Goal: Find specific page/section: Find specific page/section

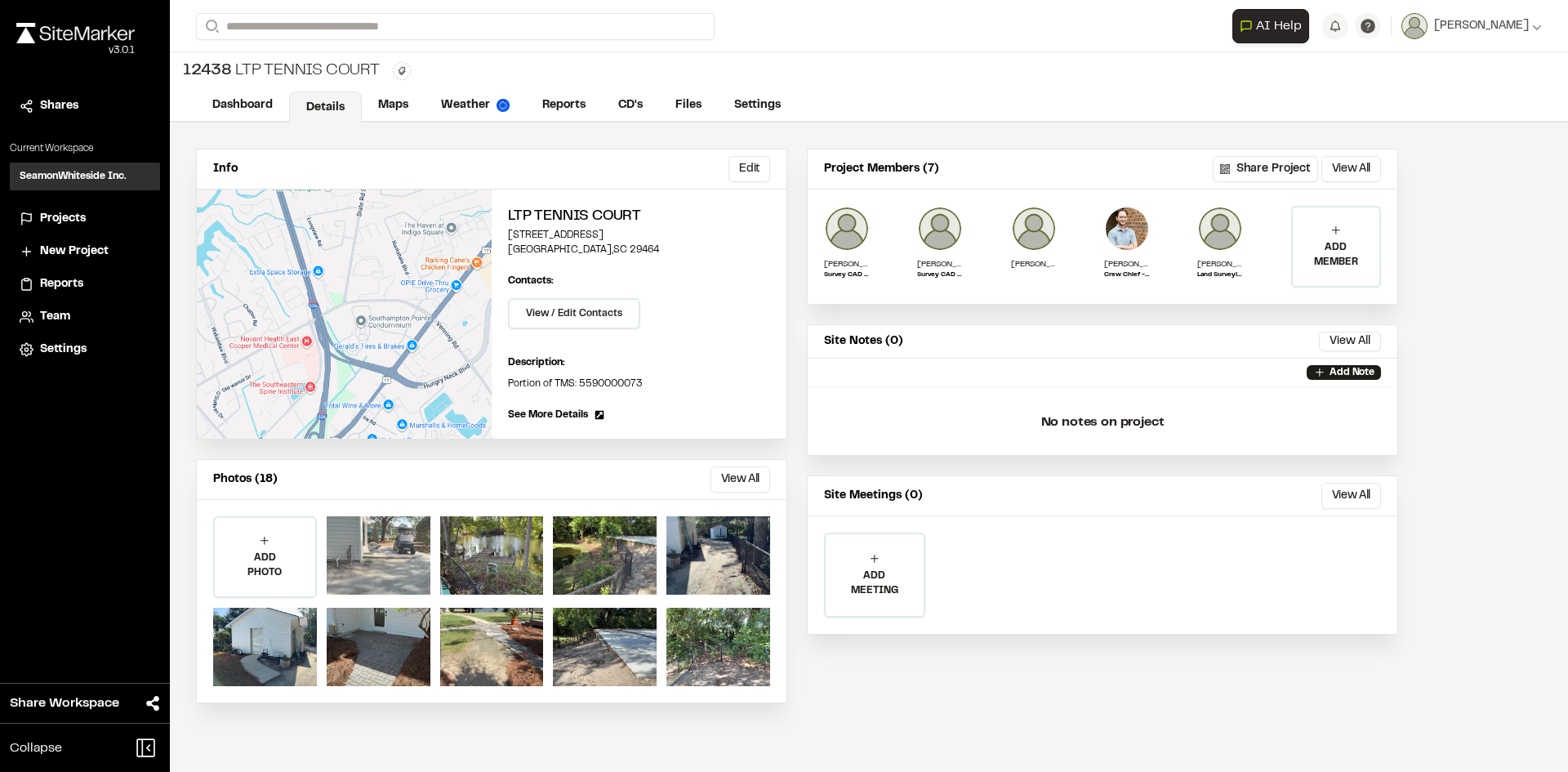
click at [405, 564] on div at bounding box center [378, 555] width 104 height 78
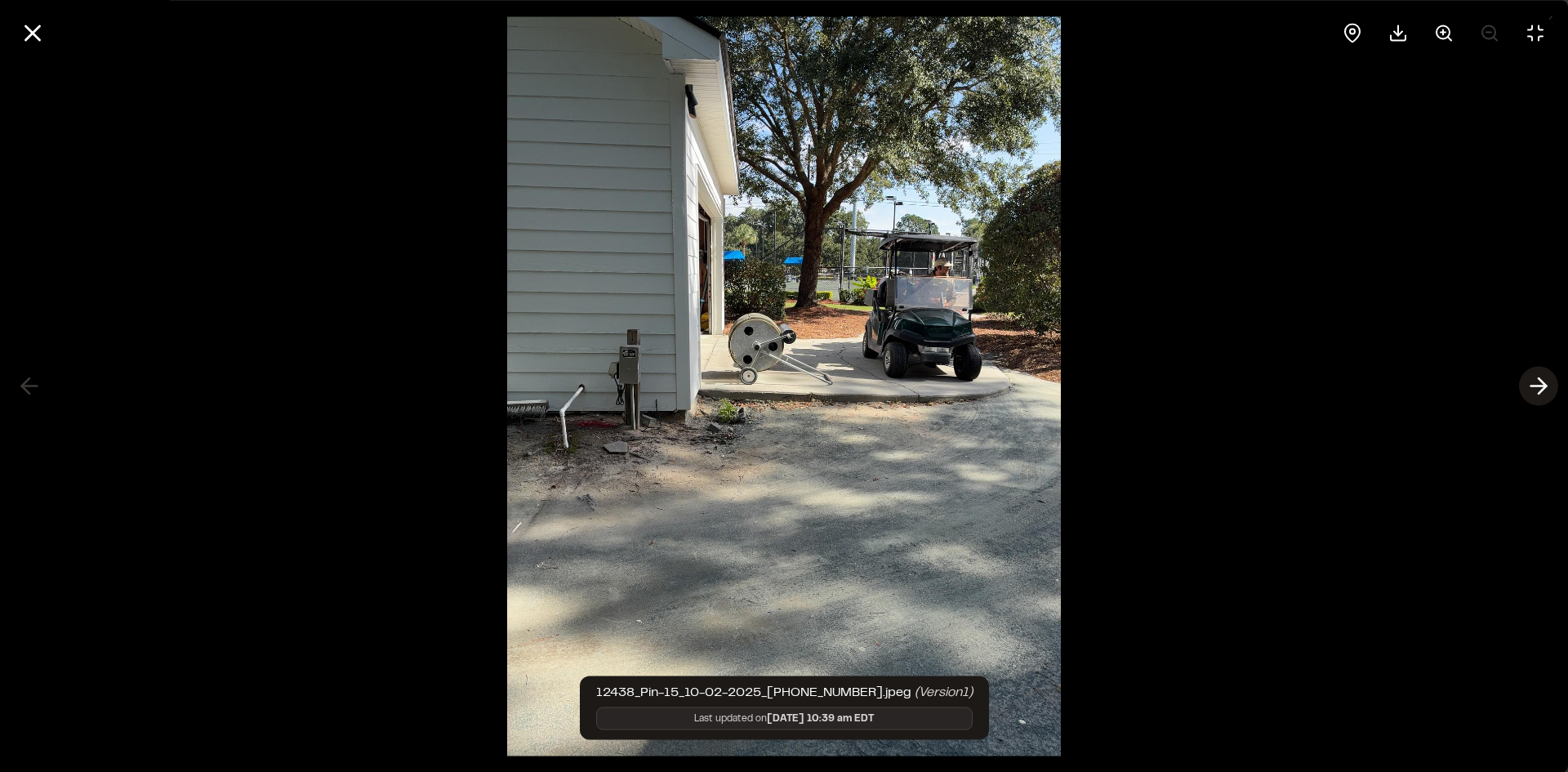
click at [1538, 386] on line at bounding box center [1539, 386] width 16 height 0
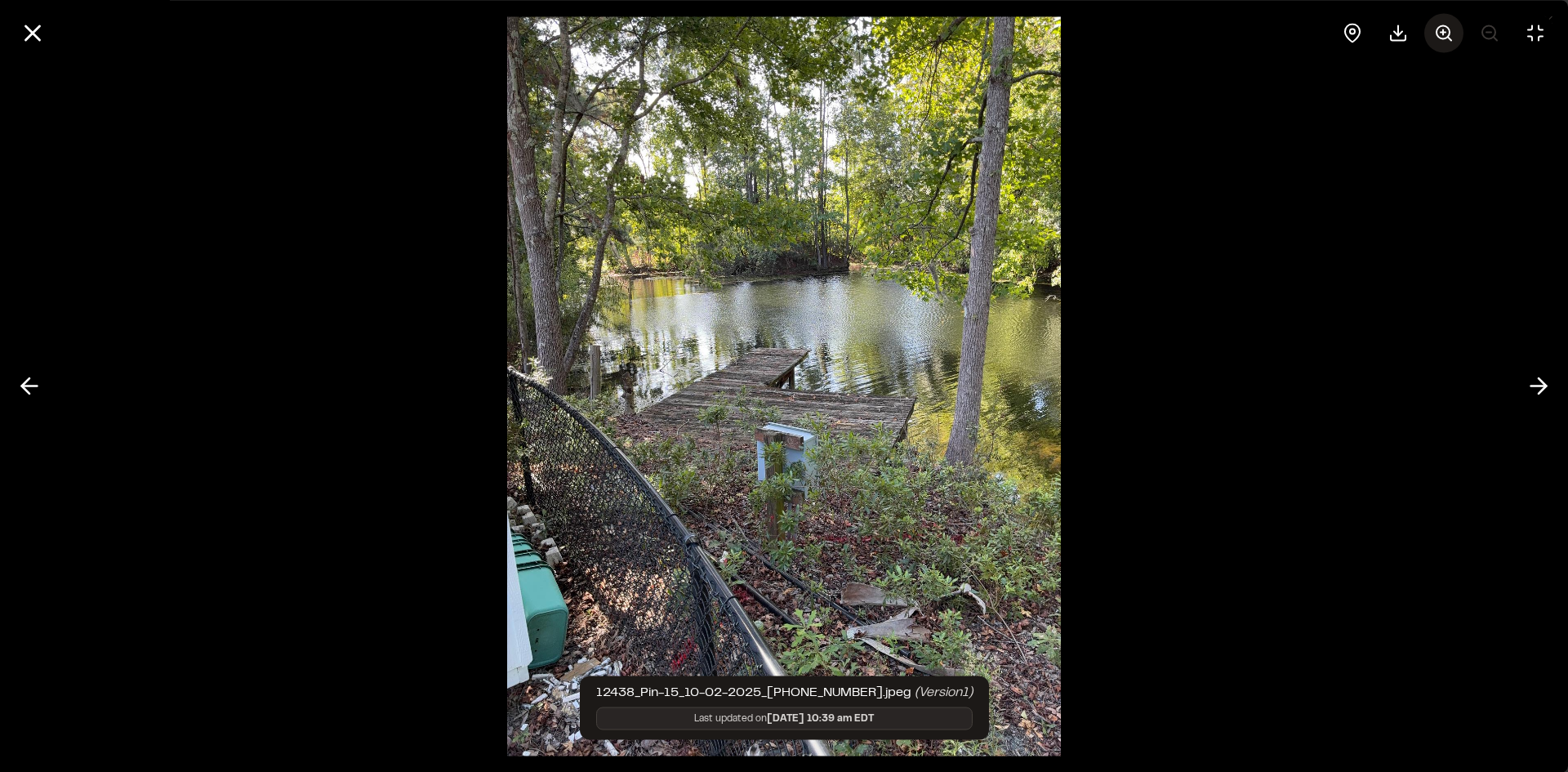
click at [1443, 27] on icon at bounding box center [1444, 32] width 19 height 19
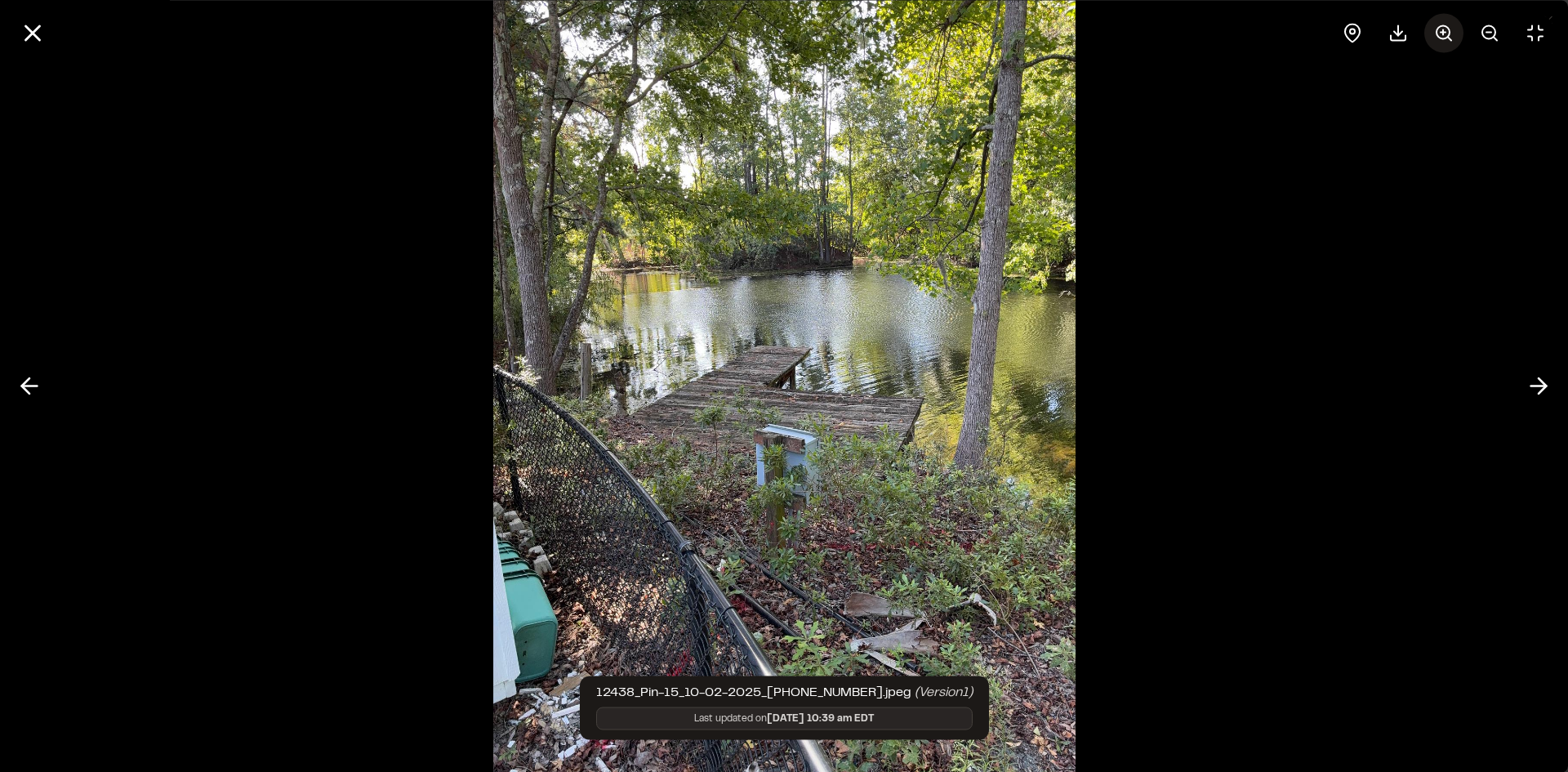
click at [1443, 27] on icon at bounding box center [1444, 32] width 19 height 19
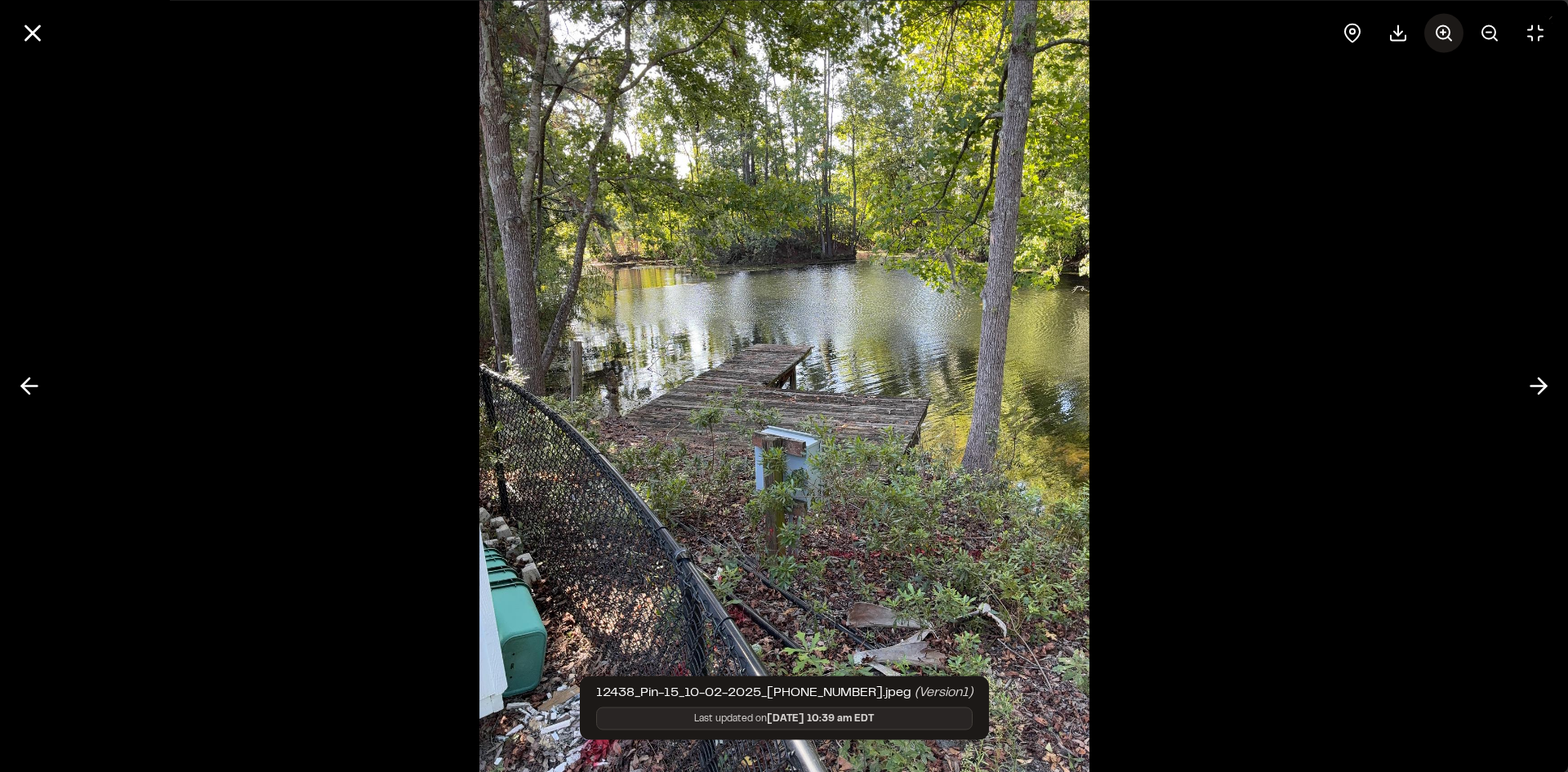
click at [1443, 27] on icon at bounding box center [1444, 32] width 19 height 19
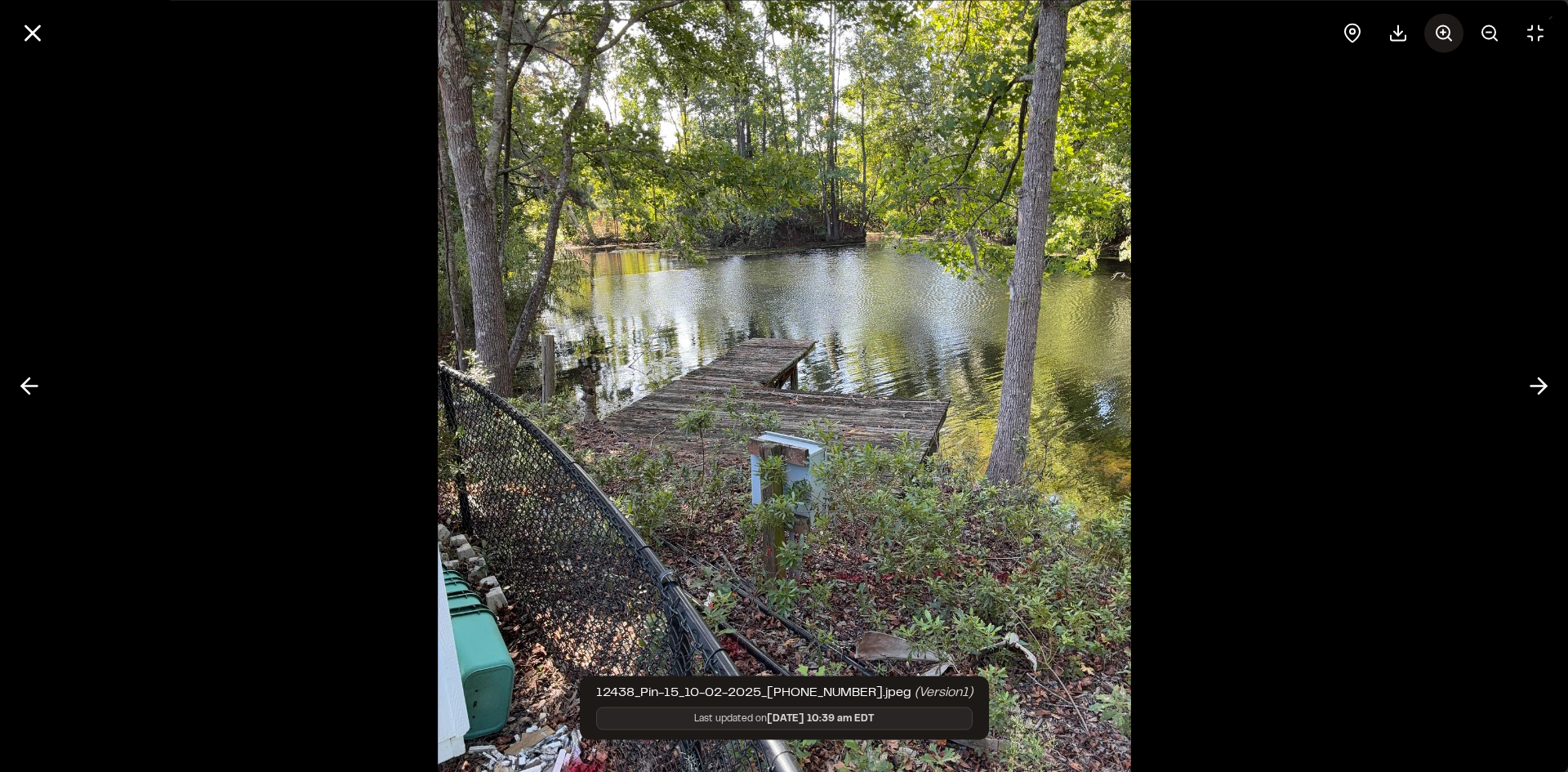
click at [1444, 27] on icon at bounding box center [1444, 32] width 19 height 19
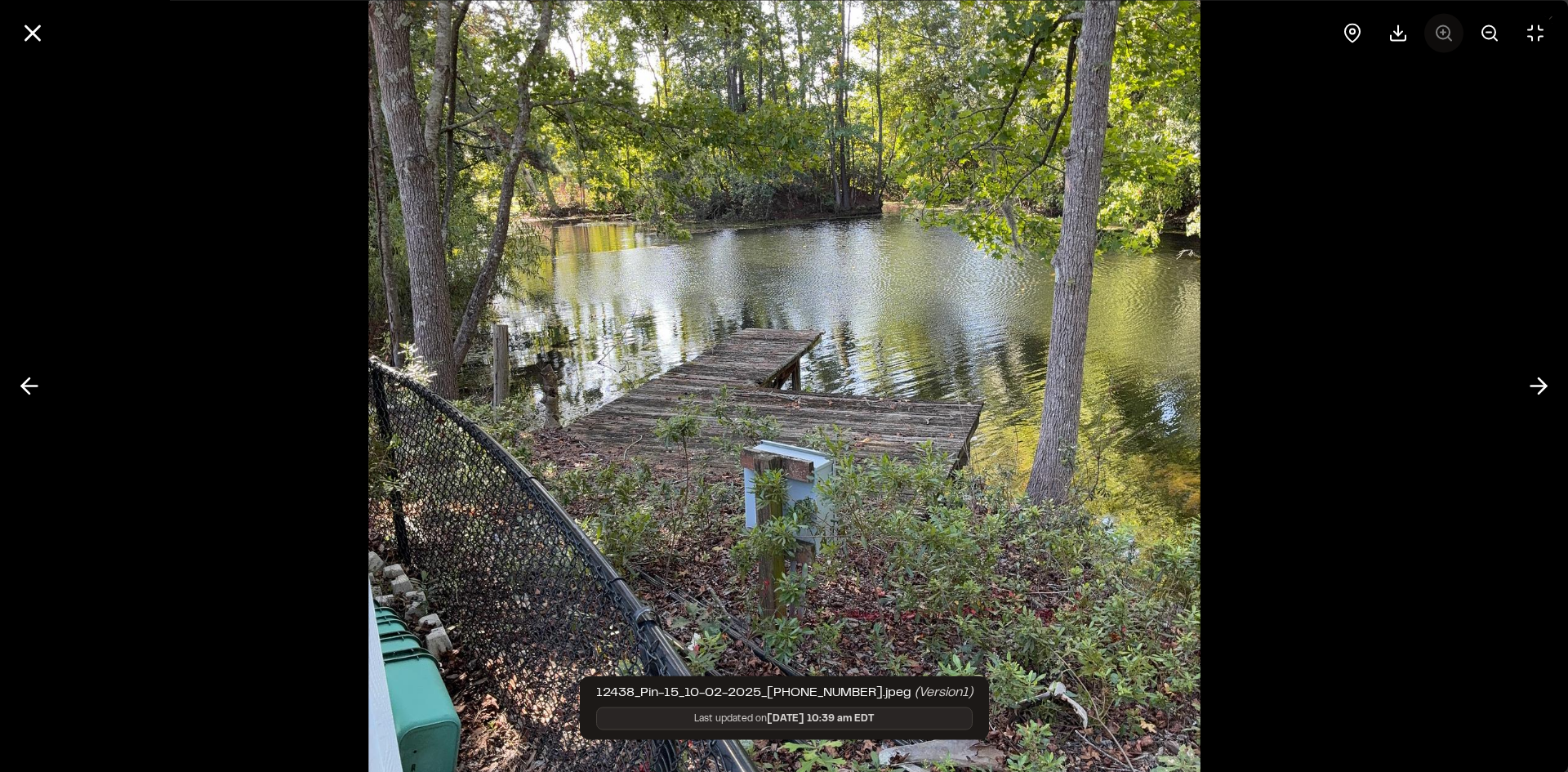
click at [1444, 27] on div at bounding box center [1444, 32] width 222 height 40
click at [1537, 385] on icon at bounding box center [1539, 386] width 26 height 28
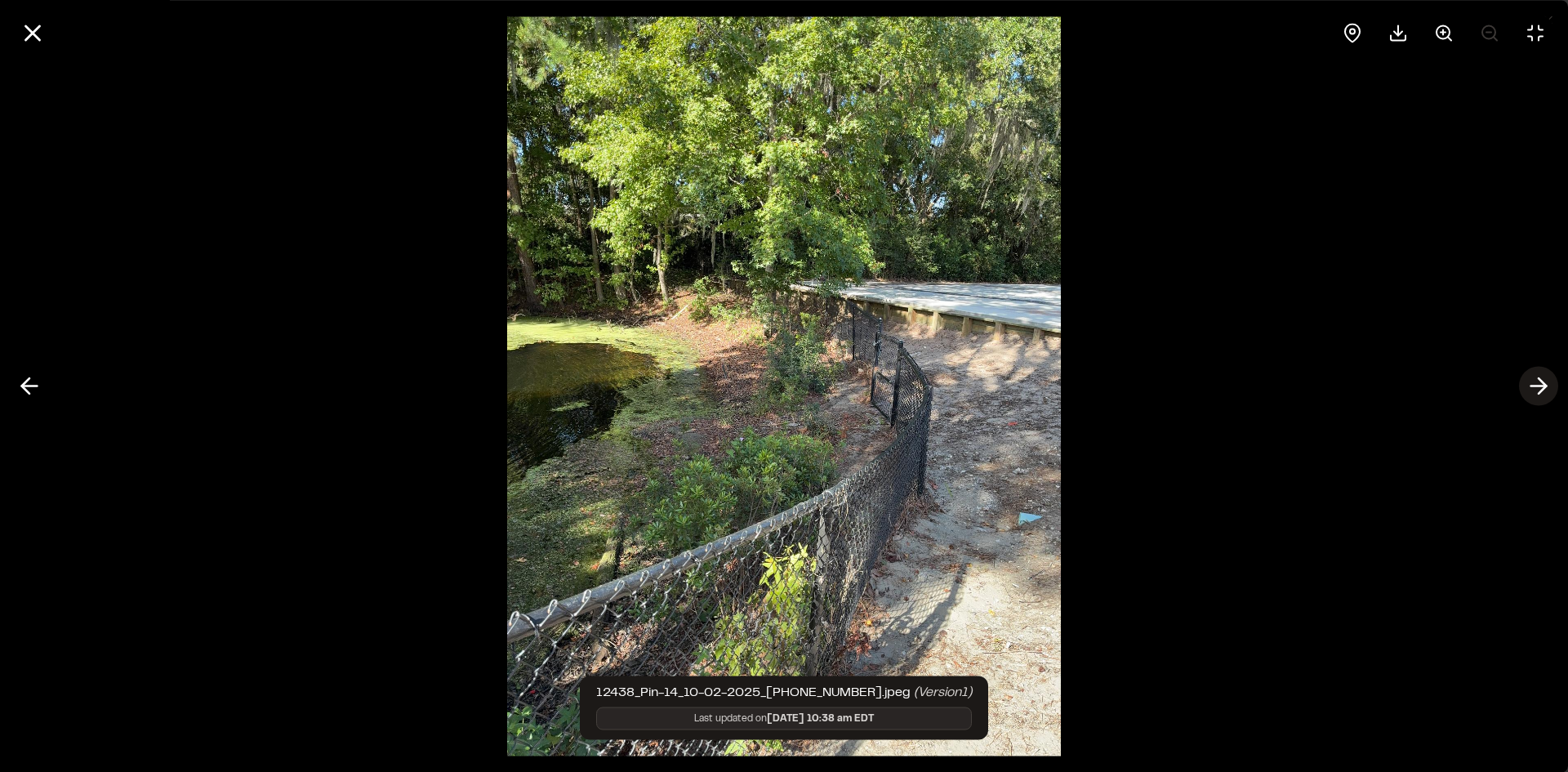
click at [1537, 388] on icon at bounding box center [1539, 386] width 26 height 28
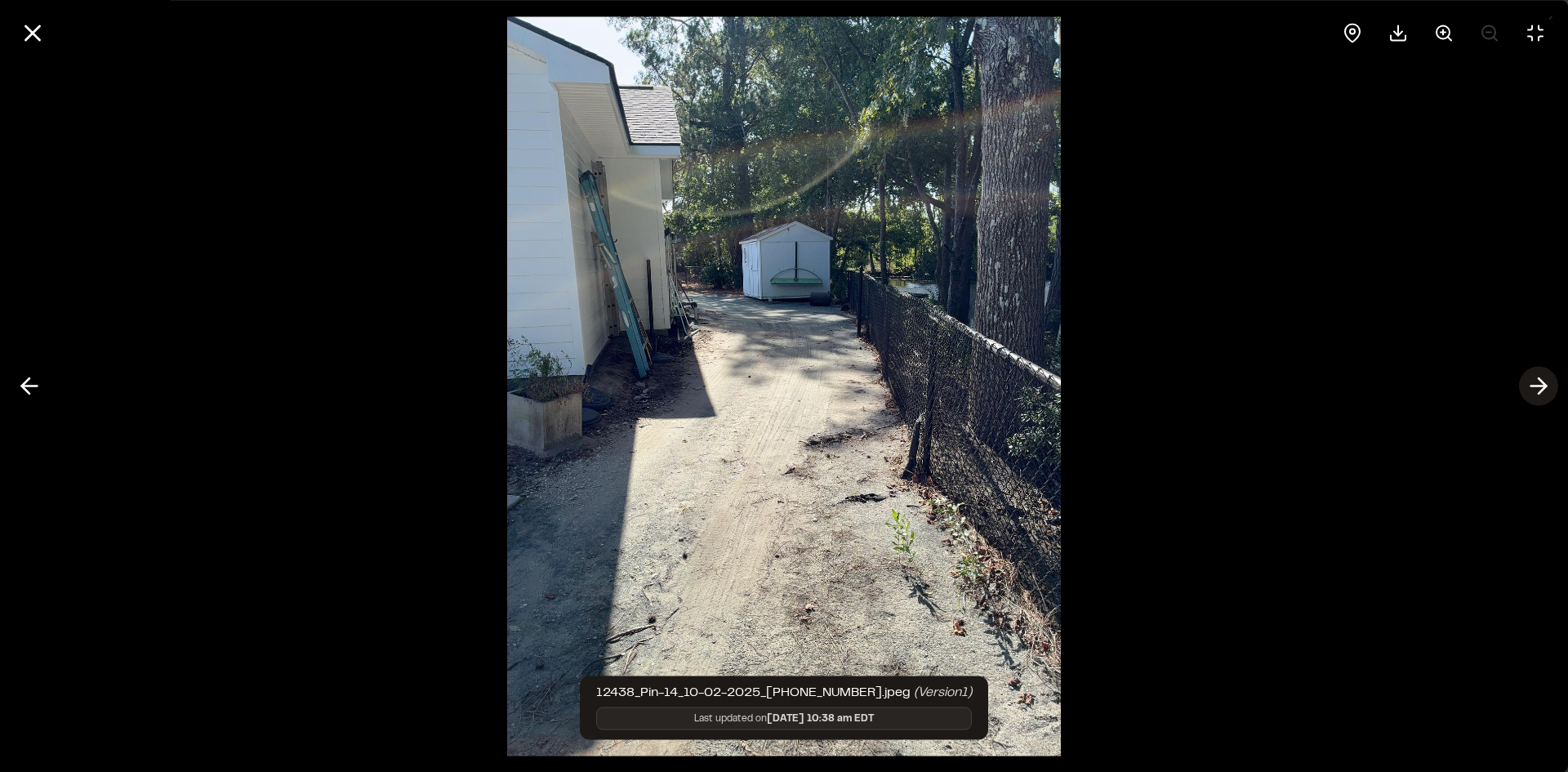
click at [1538, 387] on icon at bounding box center [1539, 386] width 26 height 28
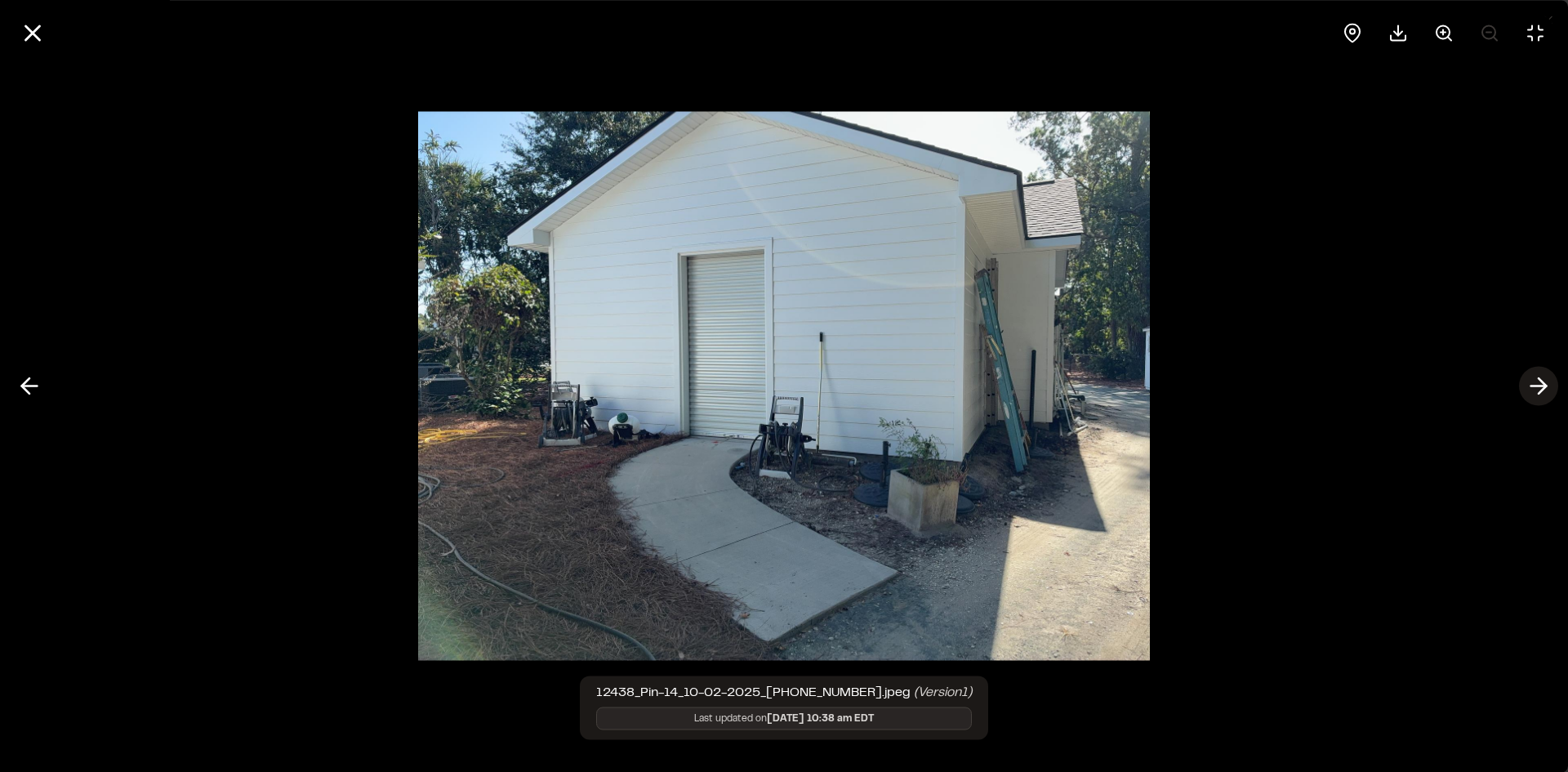
click at [1541, 387] on icon at bounding box center [1539, 386] width 26 height 28
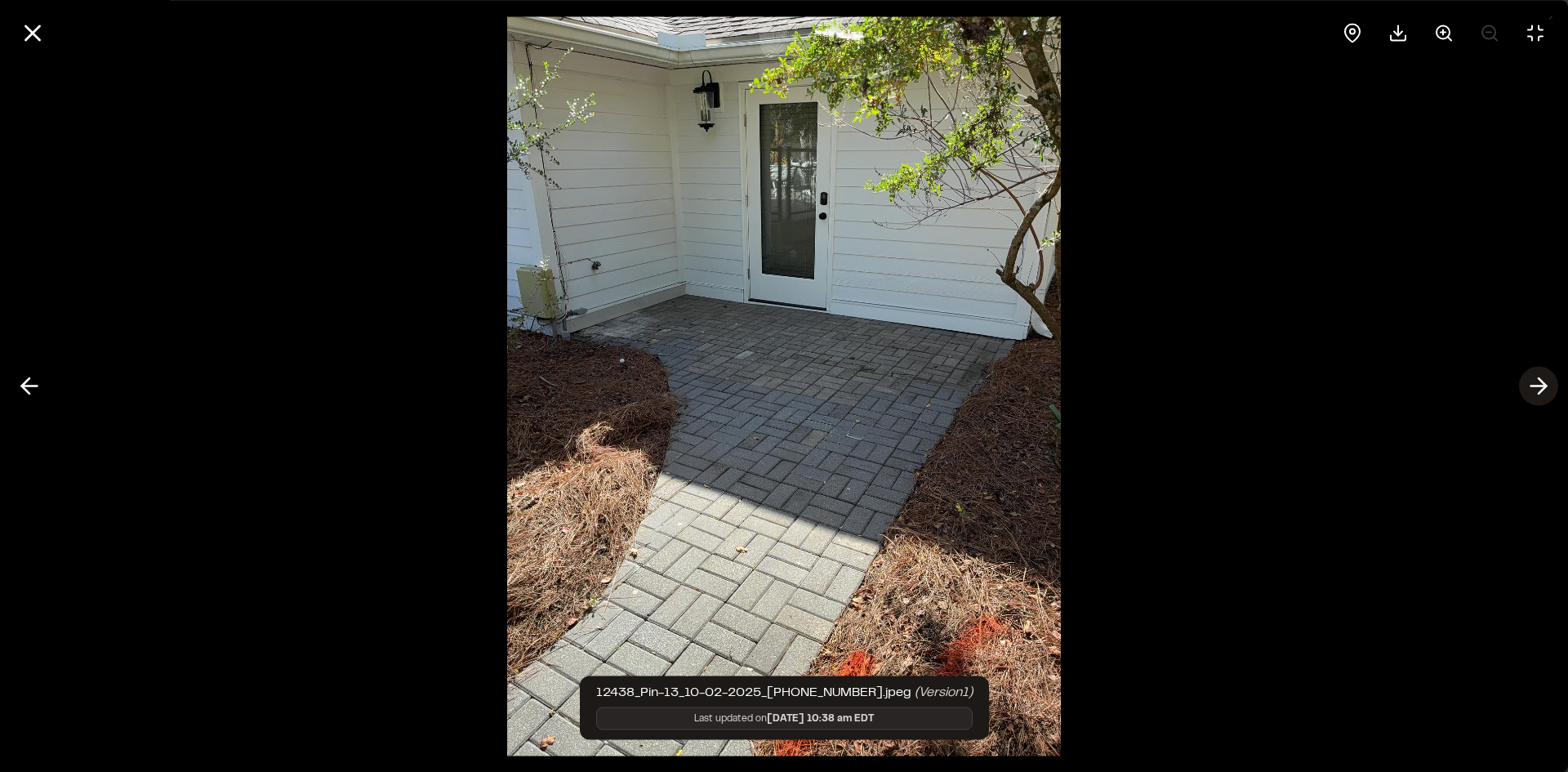
click at [1541, 387] on icon at bounding box center [1539, 386] width 26 height 28
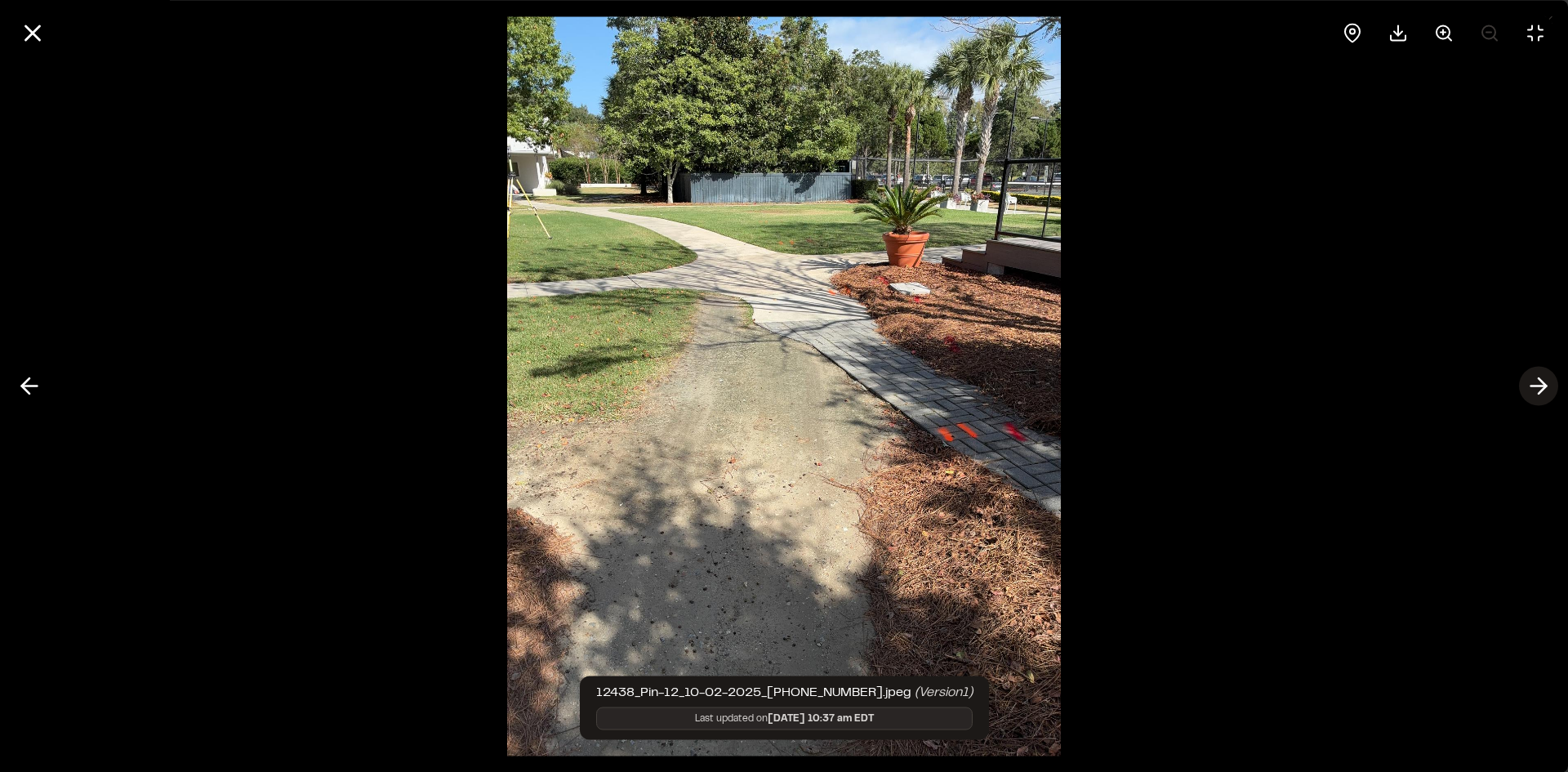
click at [1542, 387] on icon at bounding box center [1539, 386] width 26 height 28
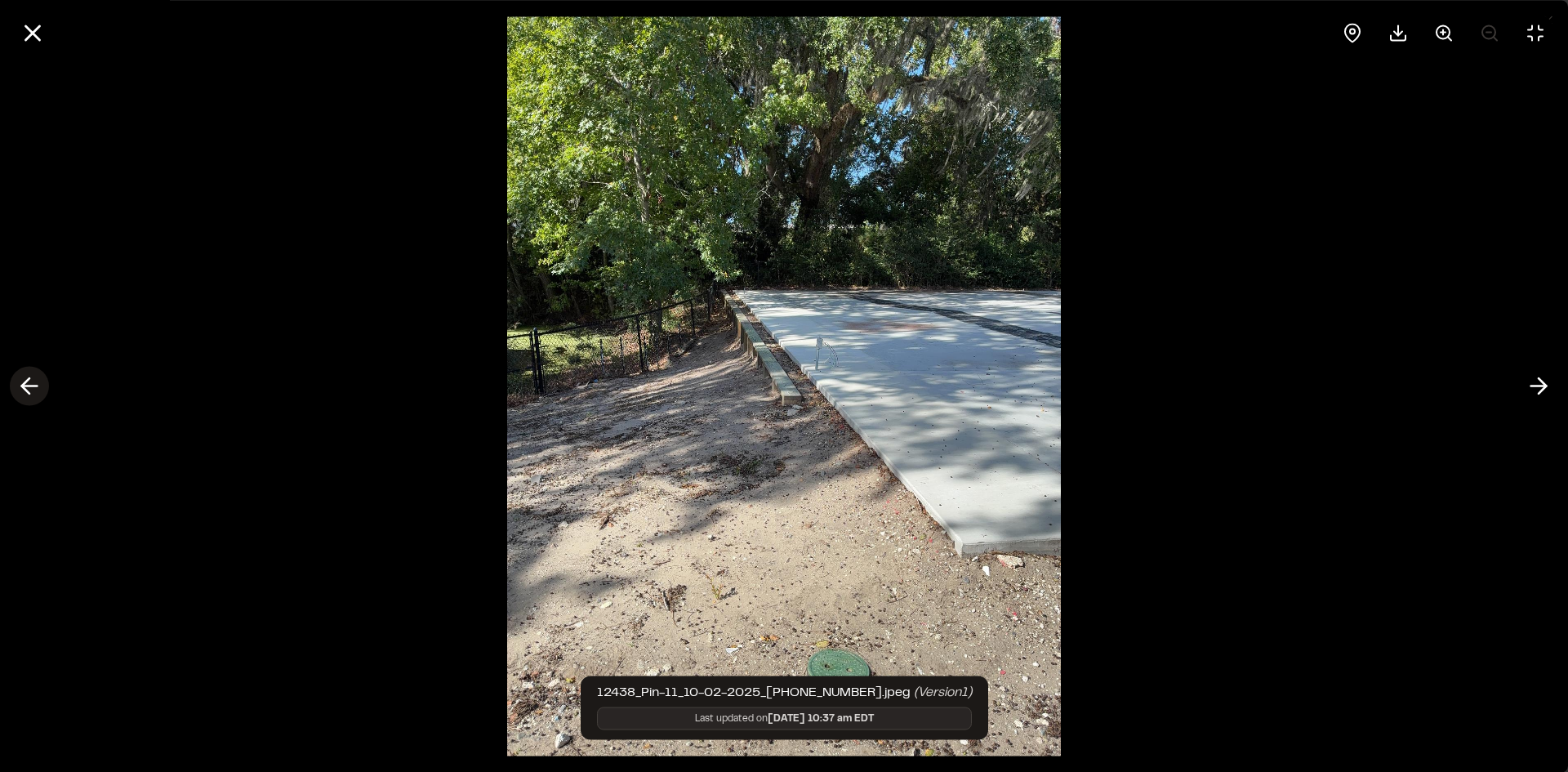
click at [33, 388] on icon at bounding box center [29, 386] width 26 height 28
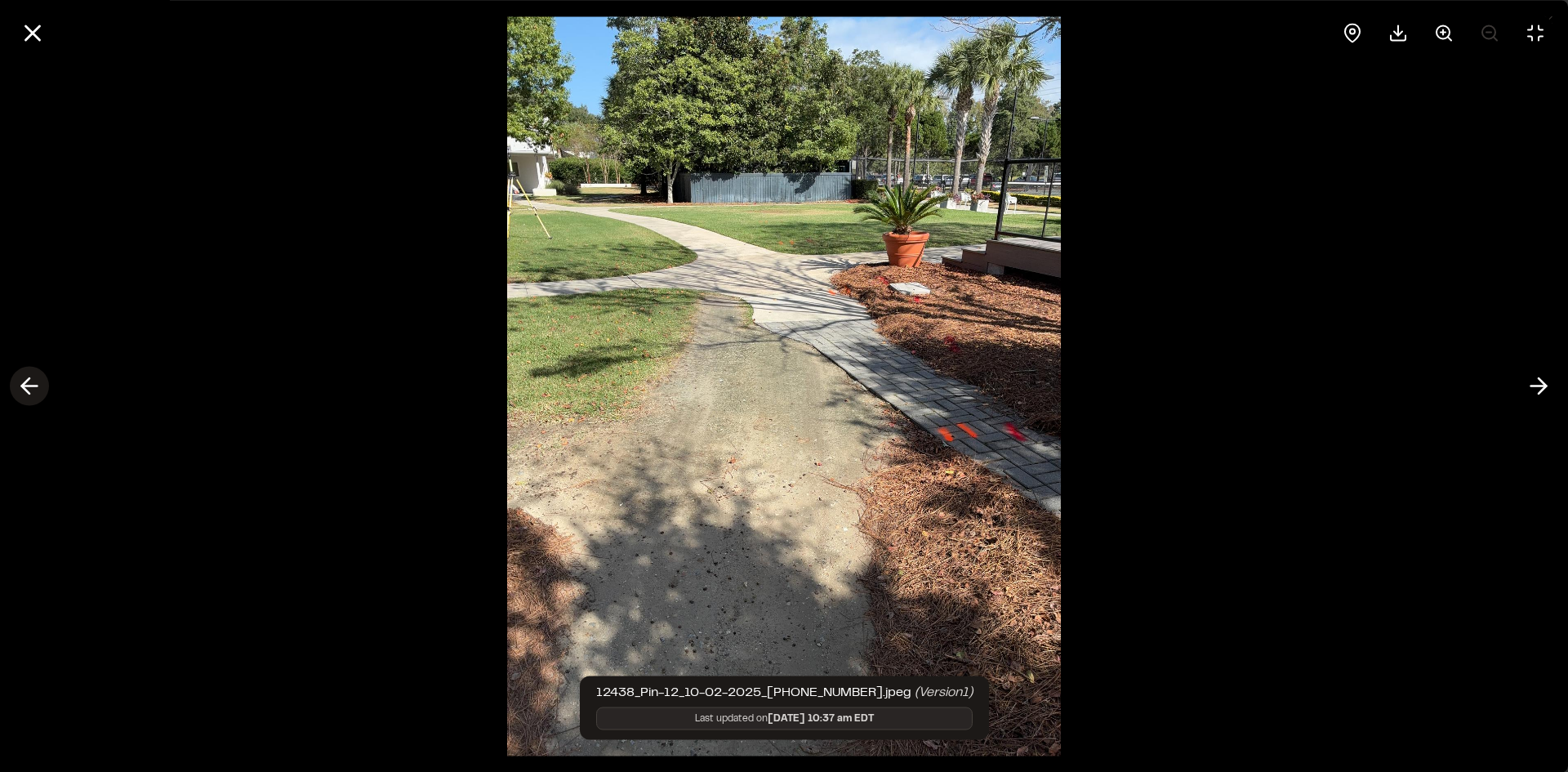
click at [33, 388] on icon at bounding box center [29, 386] width 26 height 28
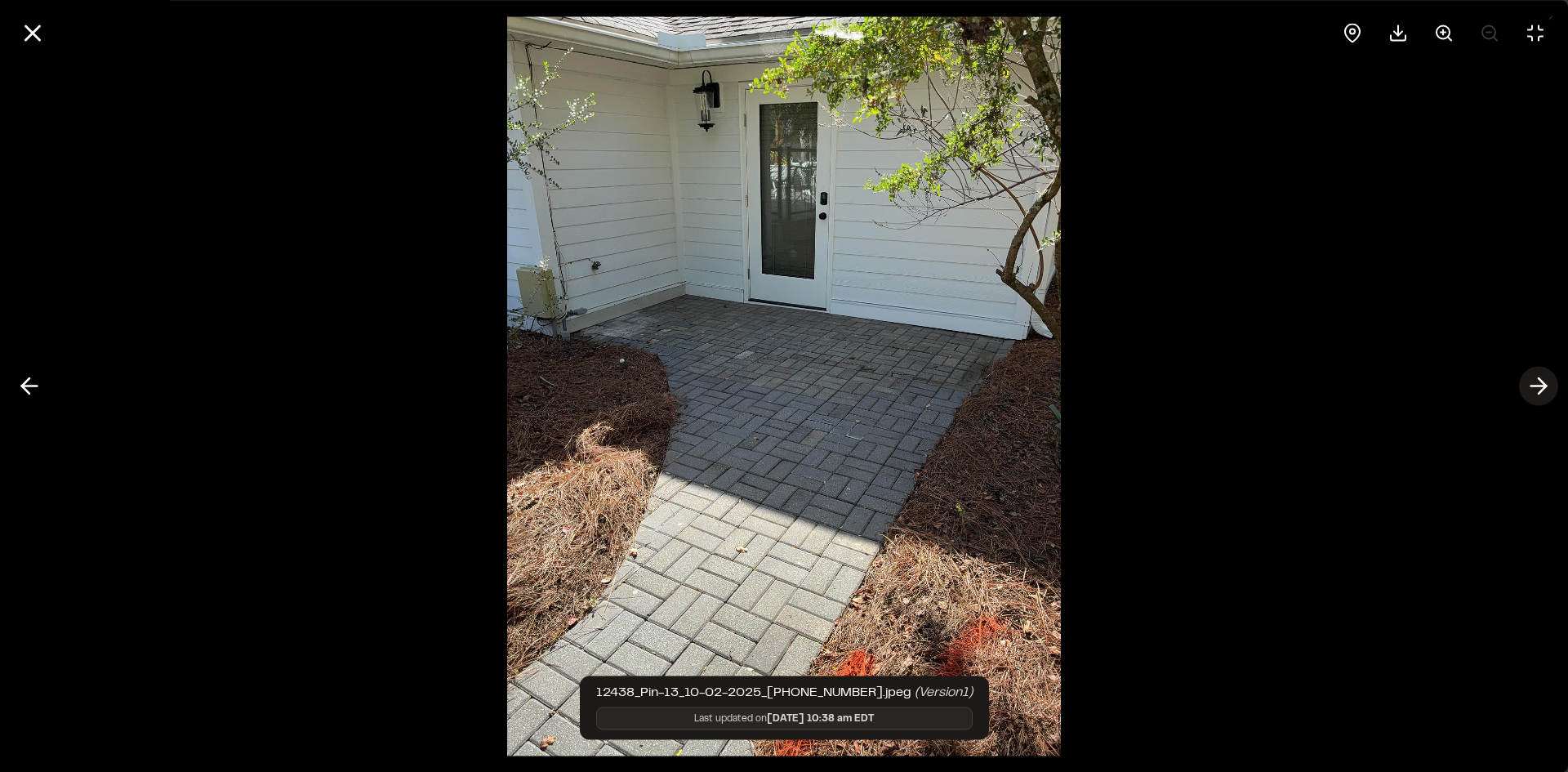
click at [1544, 380] on icon at bounding box center [1539, 386] width 26 height 28
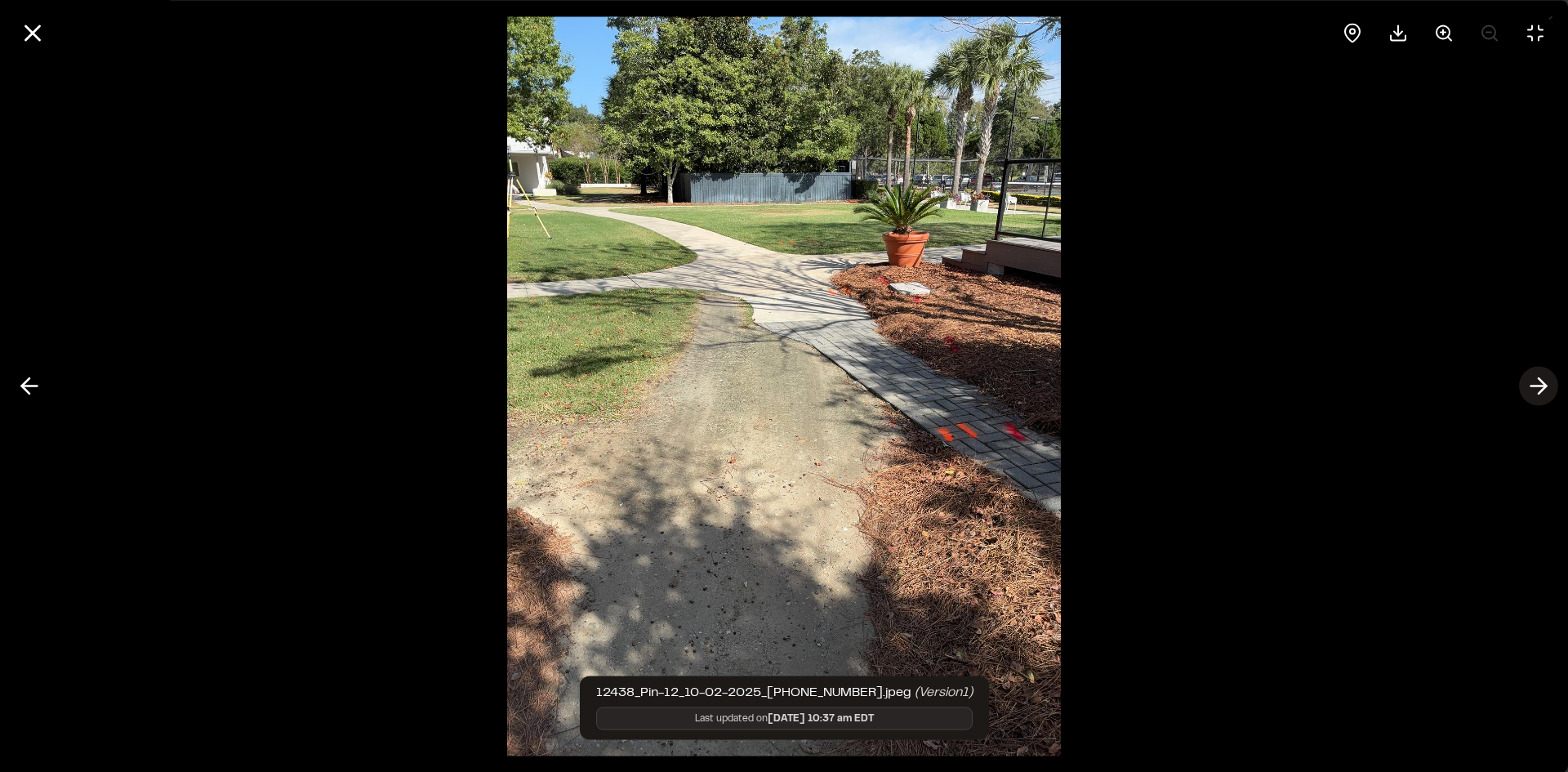
click at [1536, 380] on icon at bounding box center [1539, 386] width 26 height 28
